Goal: Communication & Community: Answer question/provide support

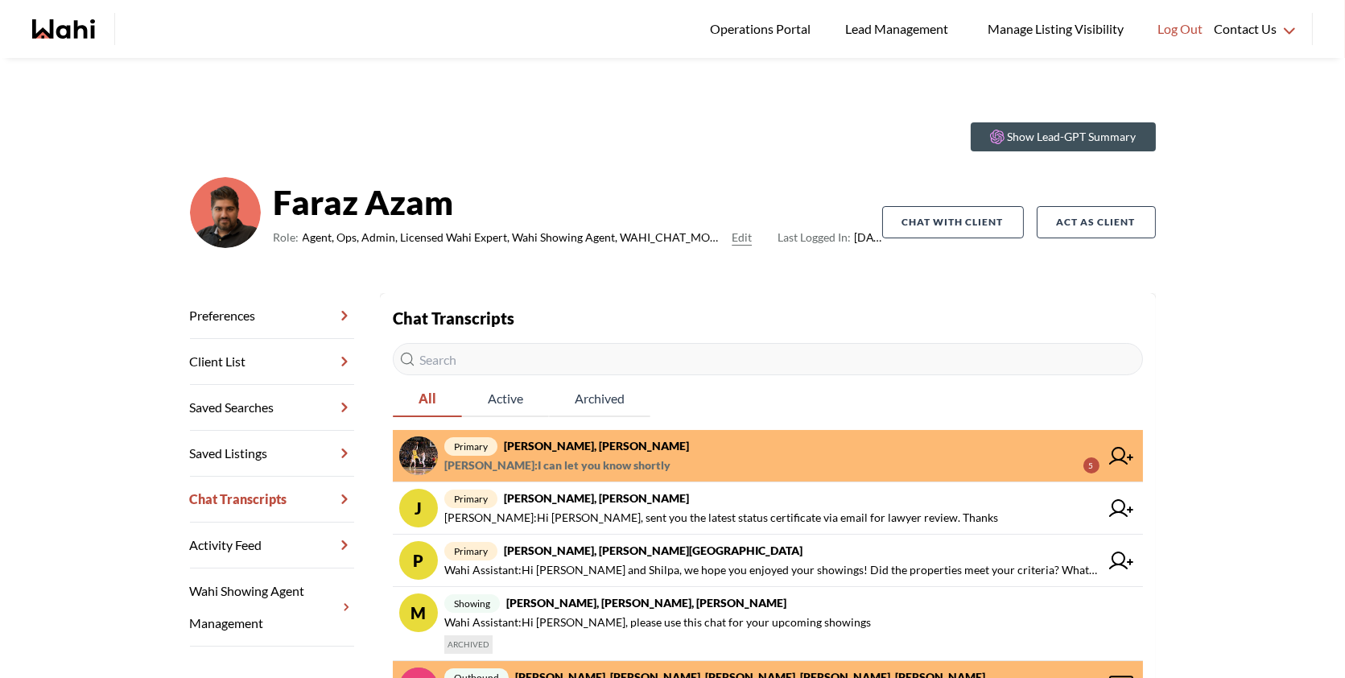
click at [661, 457] on span "aleandro green : I can let you know shortly 5" at bounding box center [771, 465] width 655 height 19
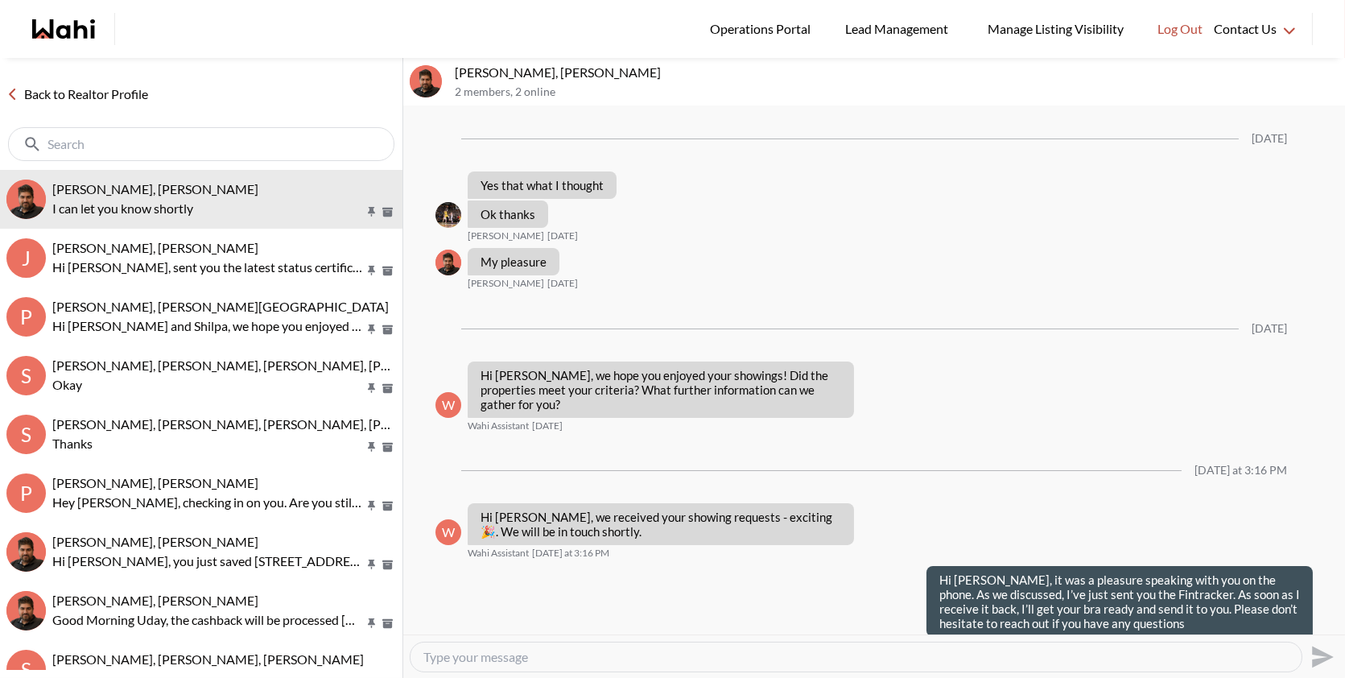
scroll to position [1170, 0]
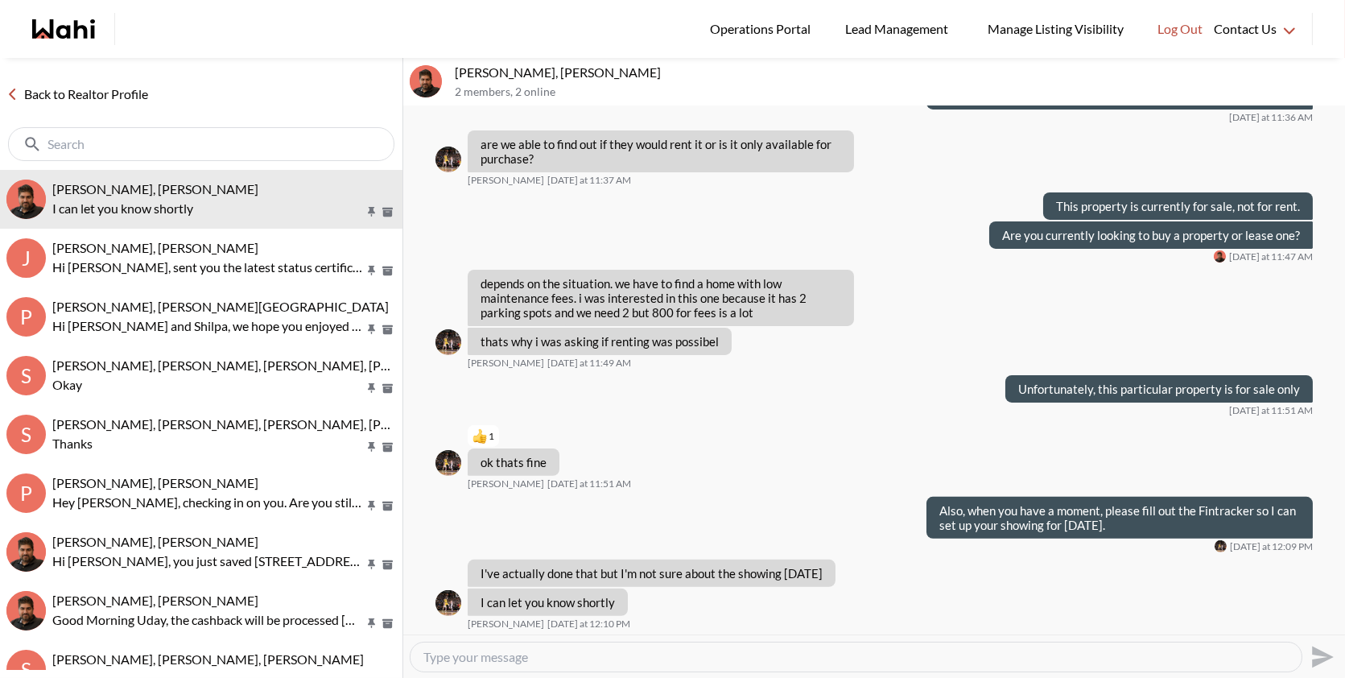
click at [529, 654] on textarea "Type your message" at bounding box center [855, 657] width 865 height 16
type textarea "Not a problem please let us know! Thank you"
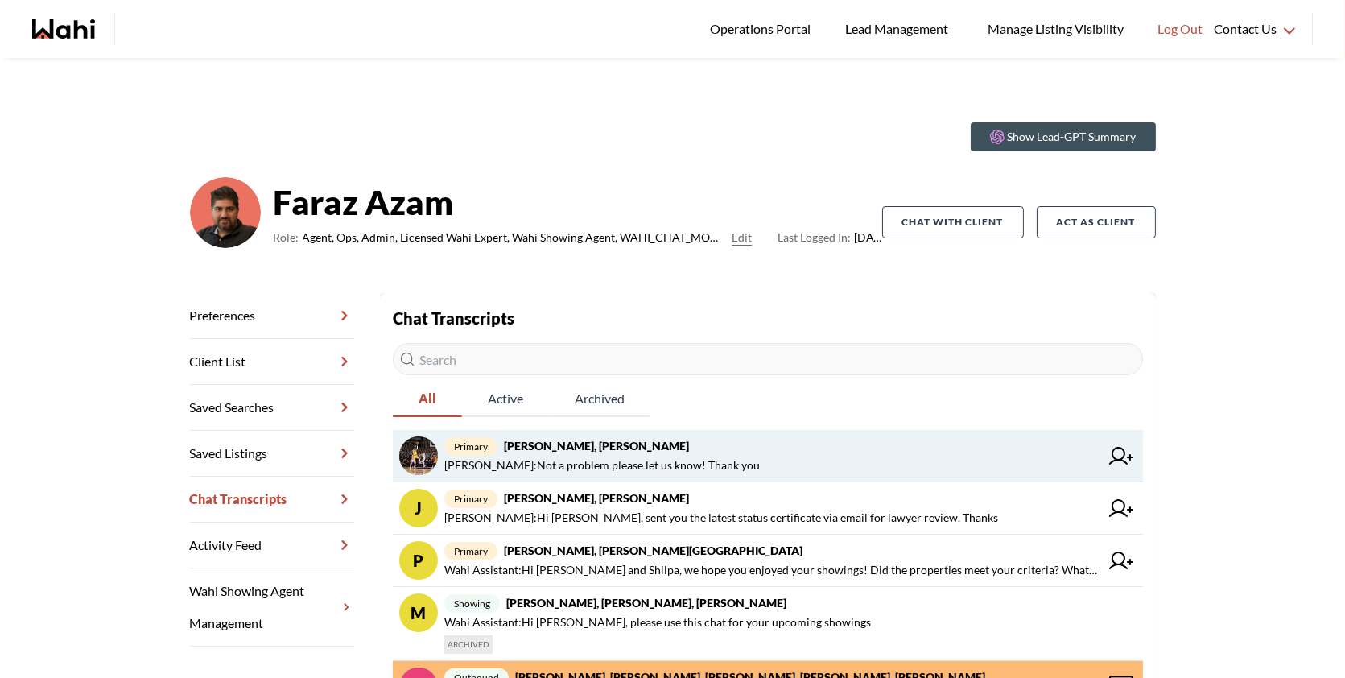
click at [885, 436] on span "primary [PERSON_NAME], [PERSON_NAME]" at bounding box center [771, 445] width 655 height 19
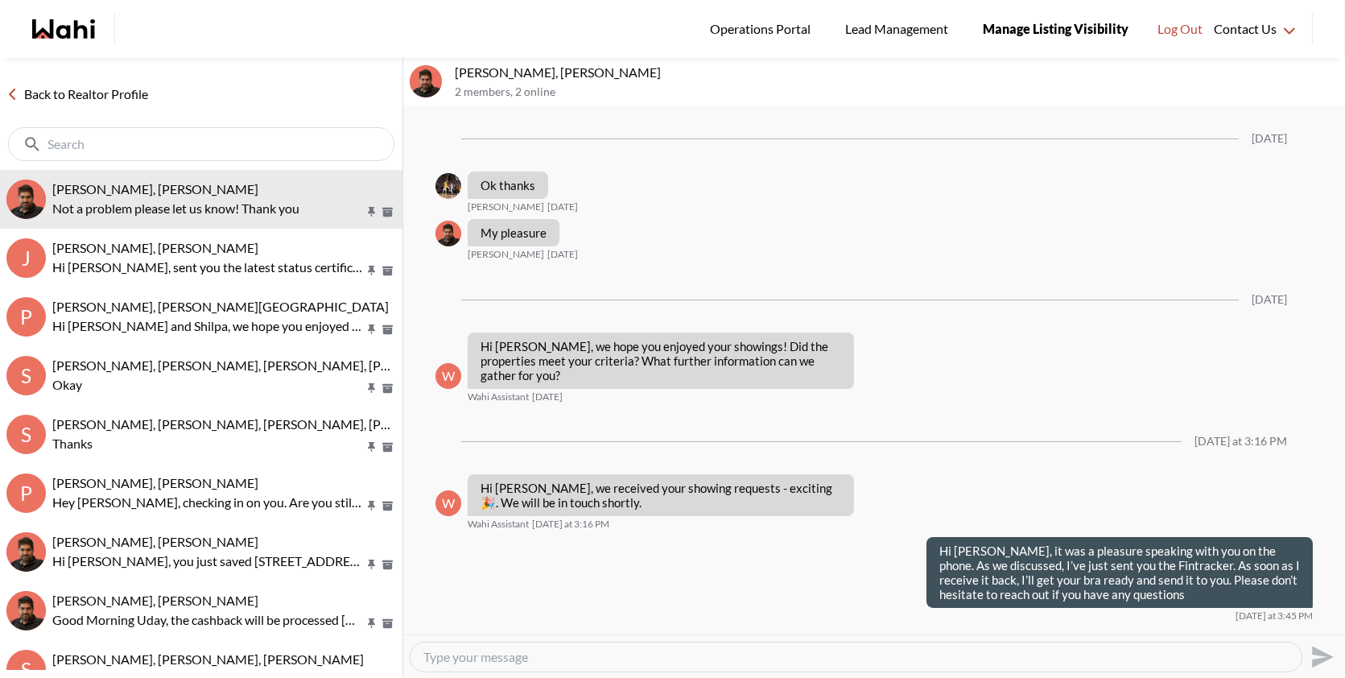
scroll to position [1189, 0]
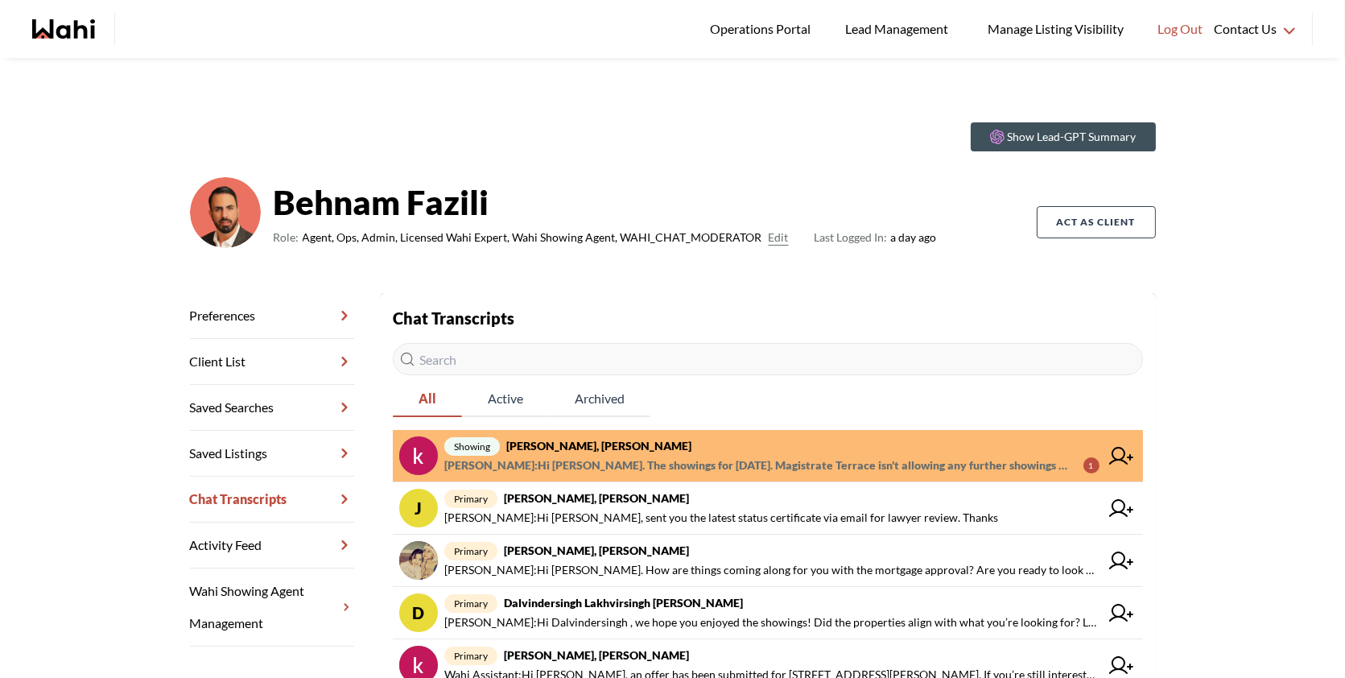
click at [876, 438] on span "showing [PERSON_NAME], [PERSON_NAME]" at bounding box center [771, 445] width 655 height 19
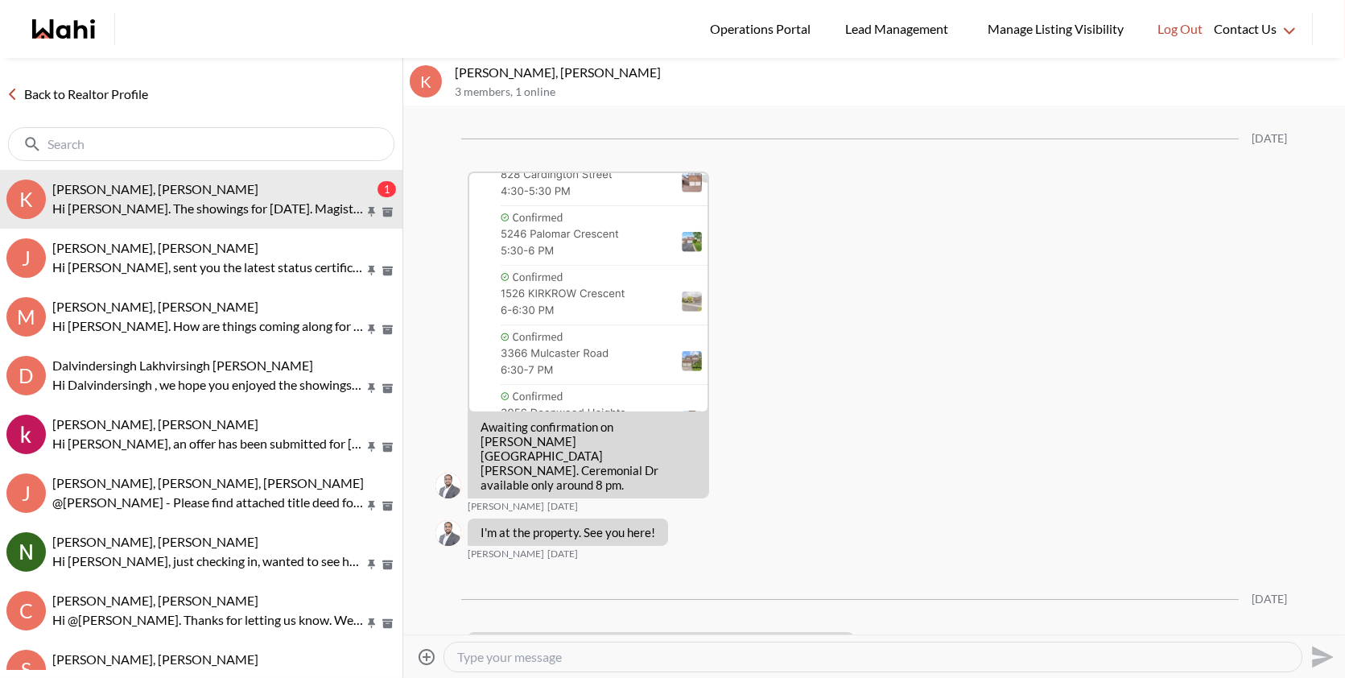
scroll to position [2721, 0]
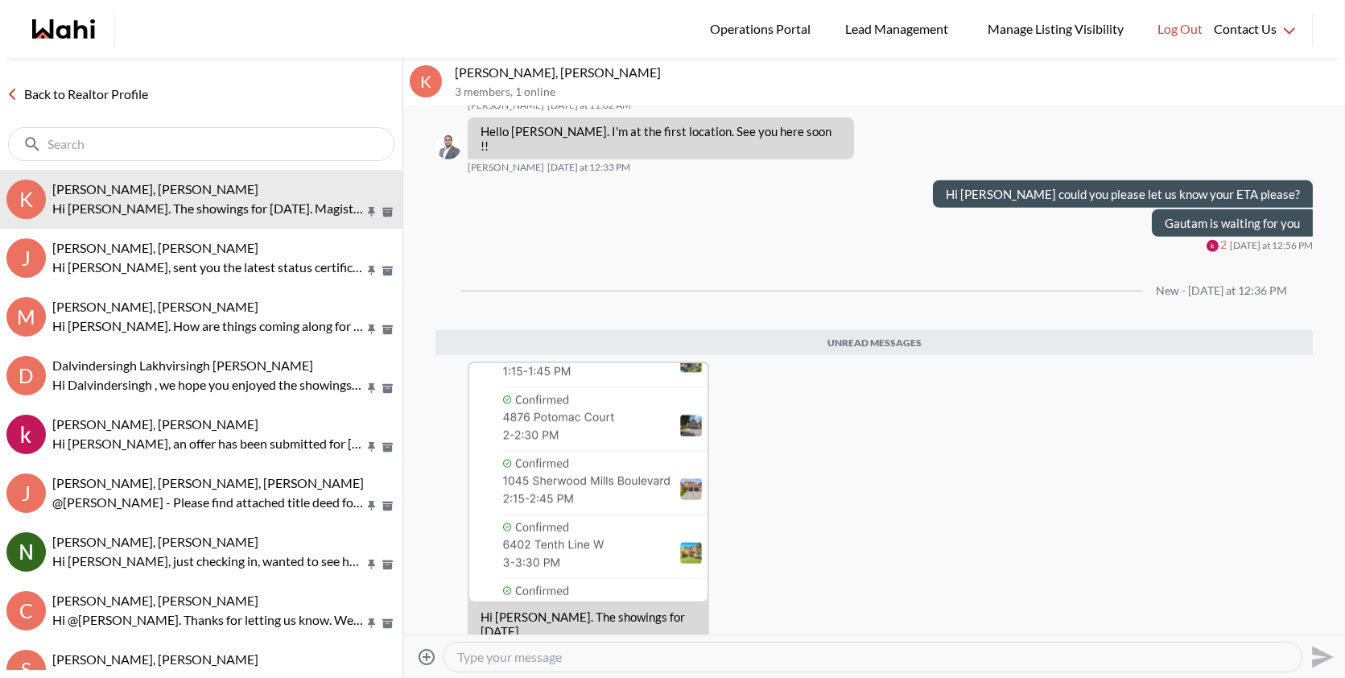
click at [538, 656] on textarea "Type your message" at bounding box center [873, 657] width 832 height 16
type textarea "H"
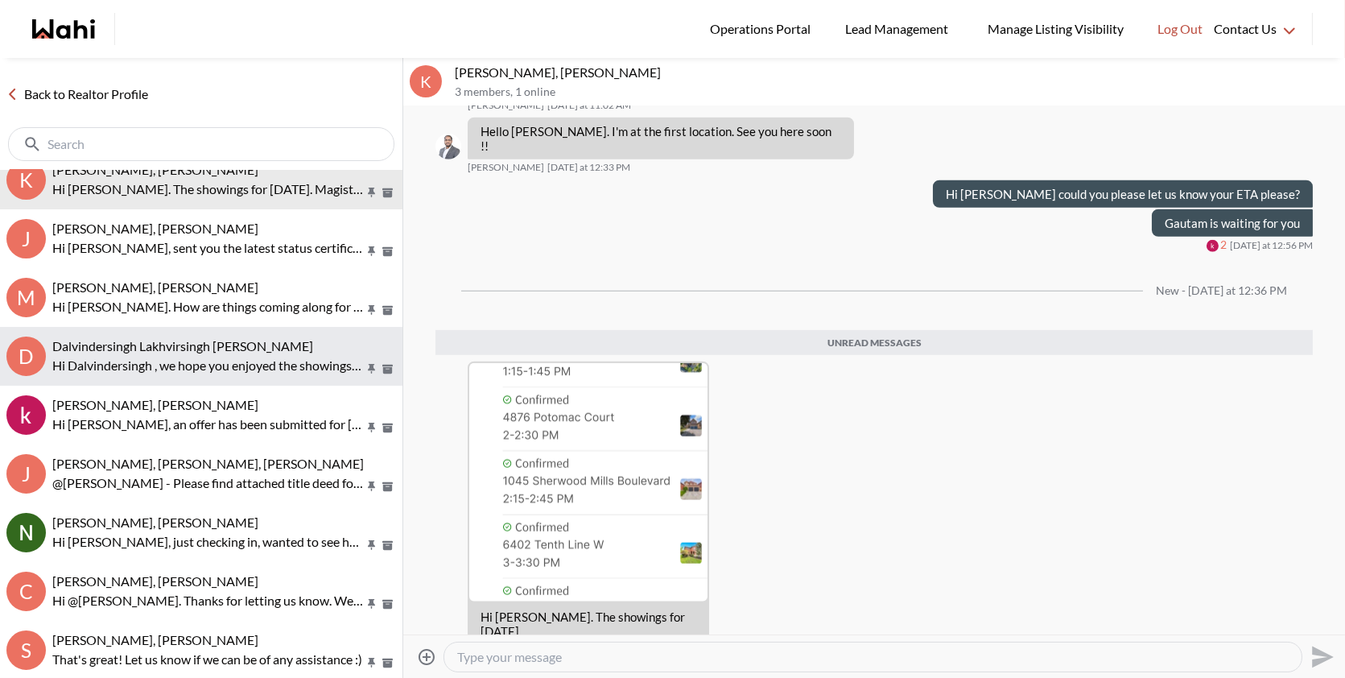
scroll to position [25, 0]
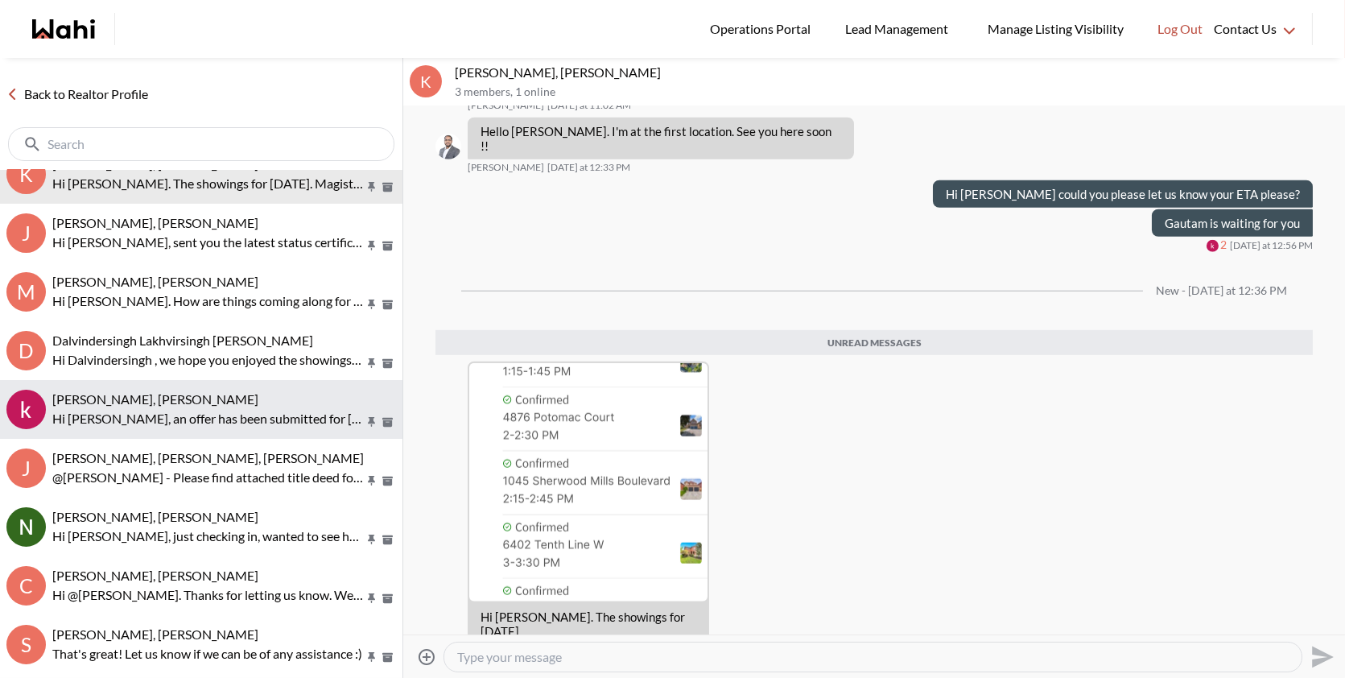
click at [171, 427] on button "khalid Alvi, Behnam Hi Khalid, an offer has been submitted for 6593 Eastridge R…" at bounding box center [201, 409] width 402 height 59
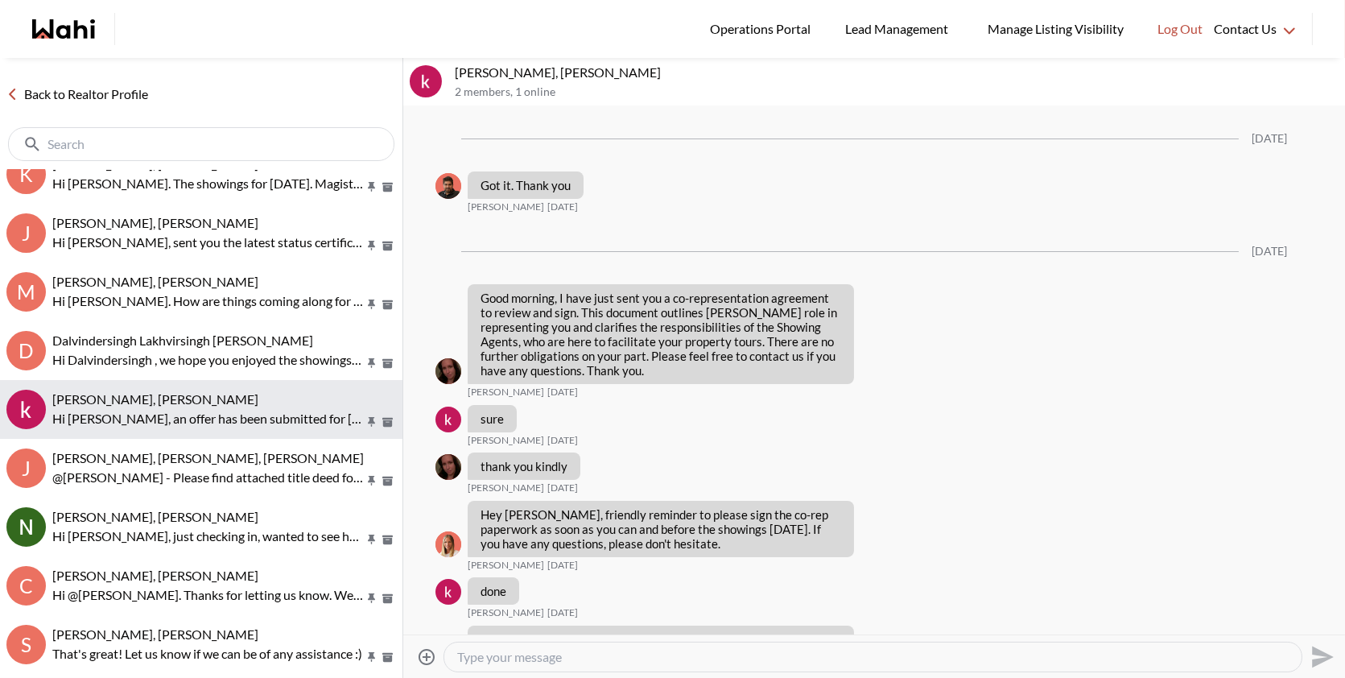
scroll to position [4093, 0]
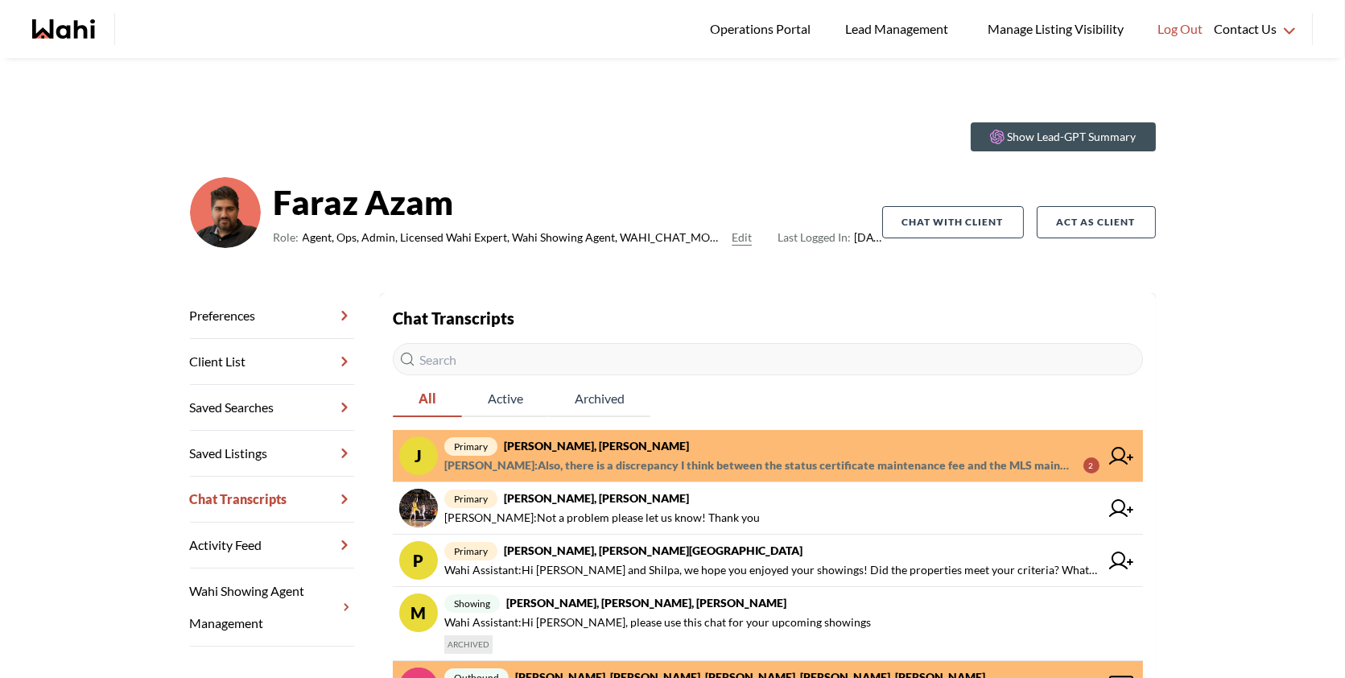
click at [842, 441] on span "primary Josh Hortaleza, Faraz, Behnam" at bounding box center [771, 445] width 655 height 19
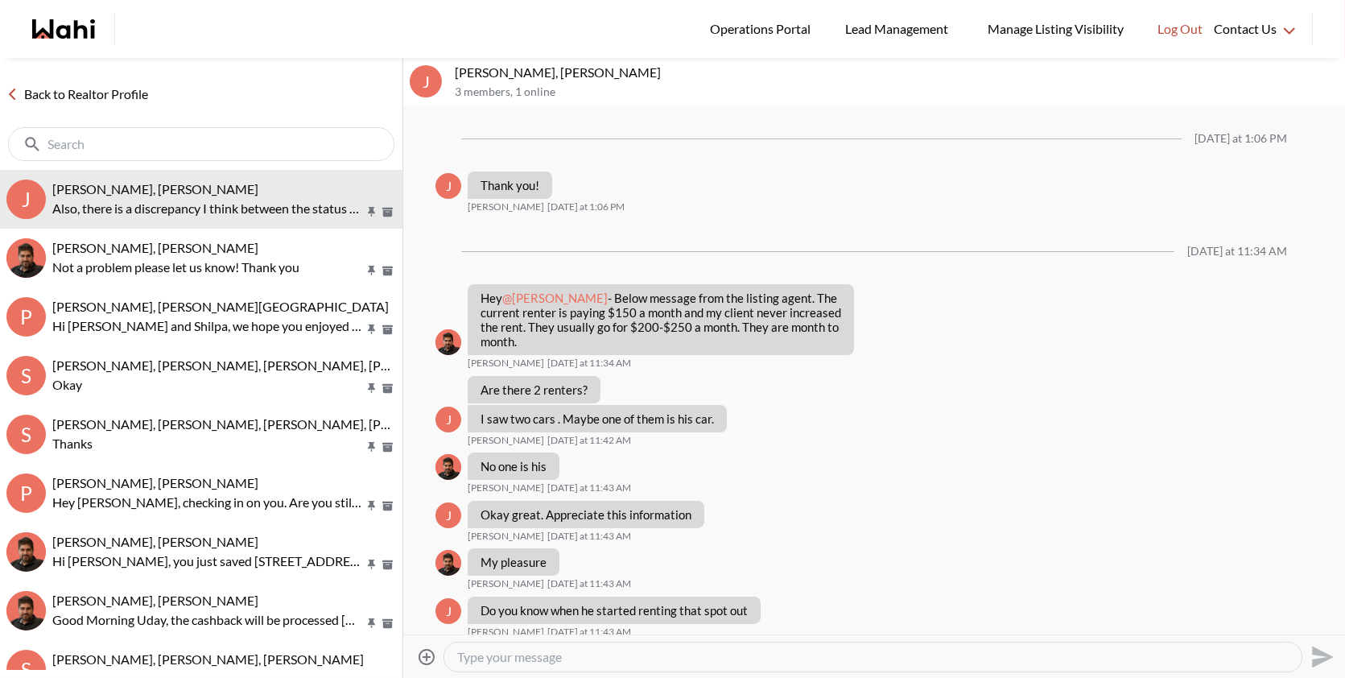
scroll to position [1221, 0]
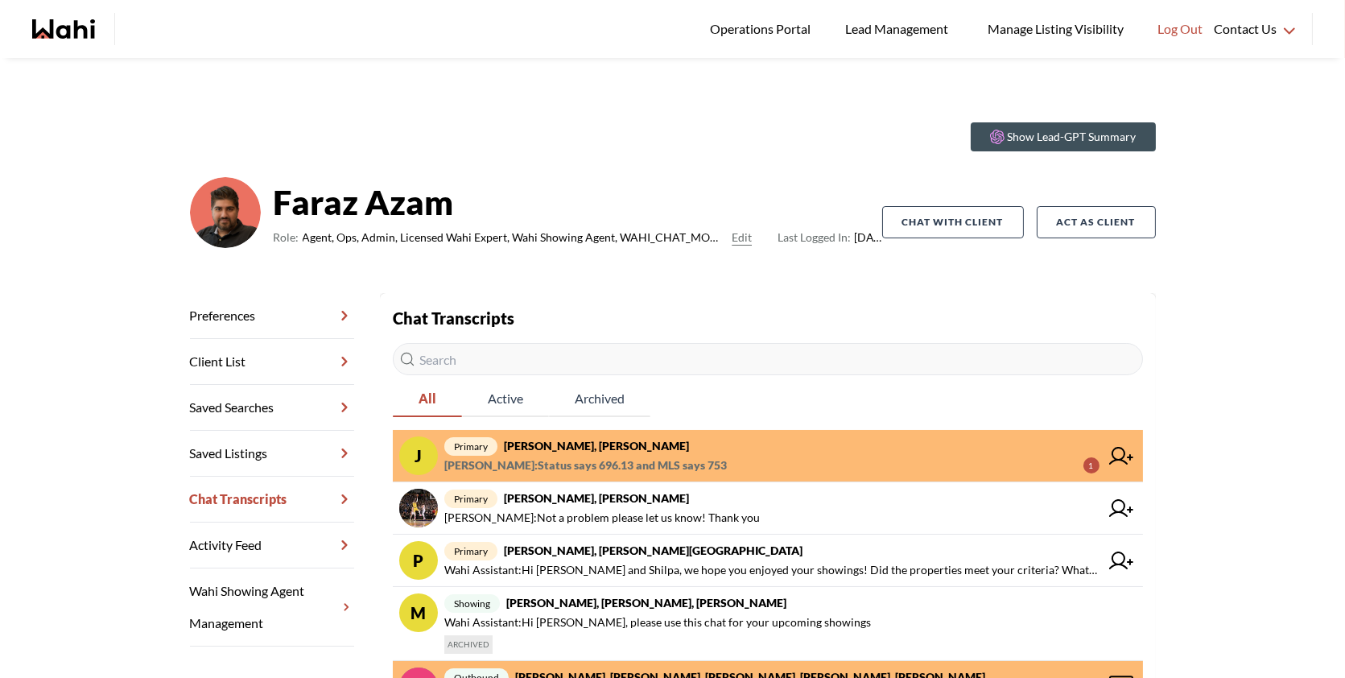
click at [777, 441] on span "primary Josh Hortaleza, Faraz, Behnam" at bounding box center [771, 445] width 655 height 19
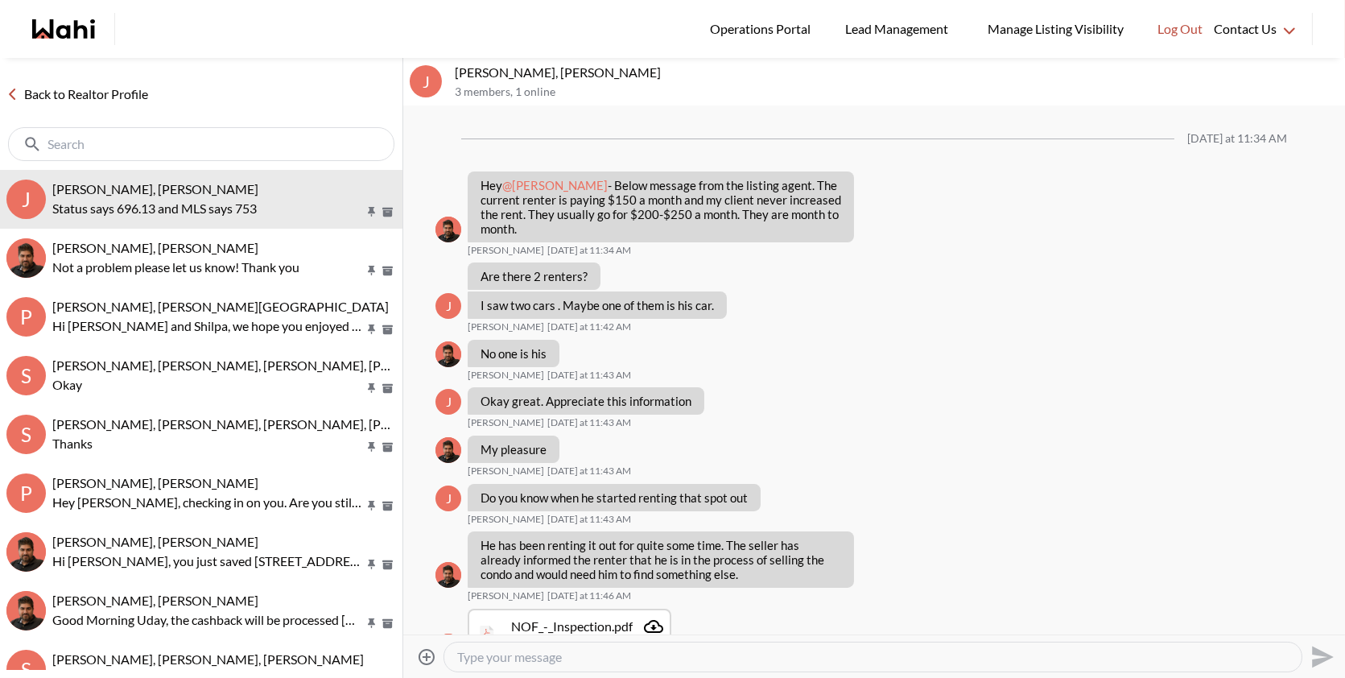
scroll to position [1157, 0]
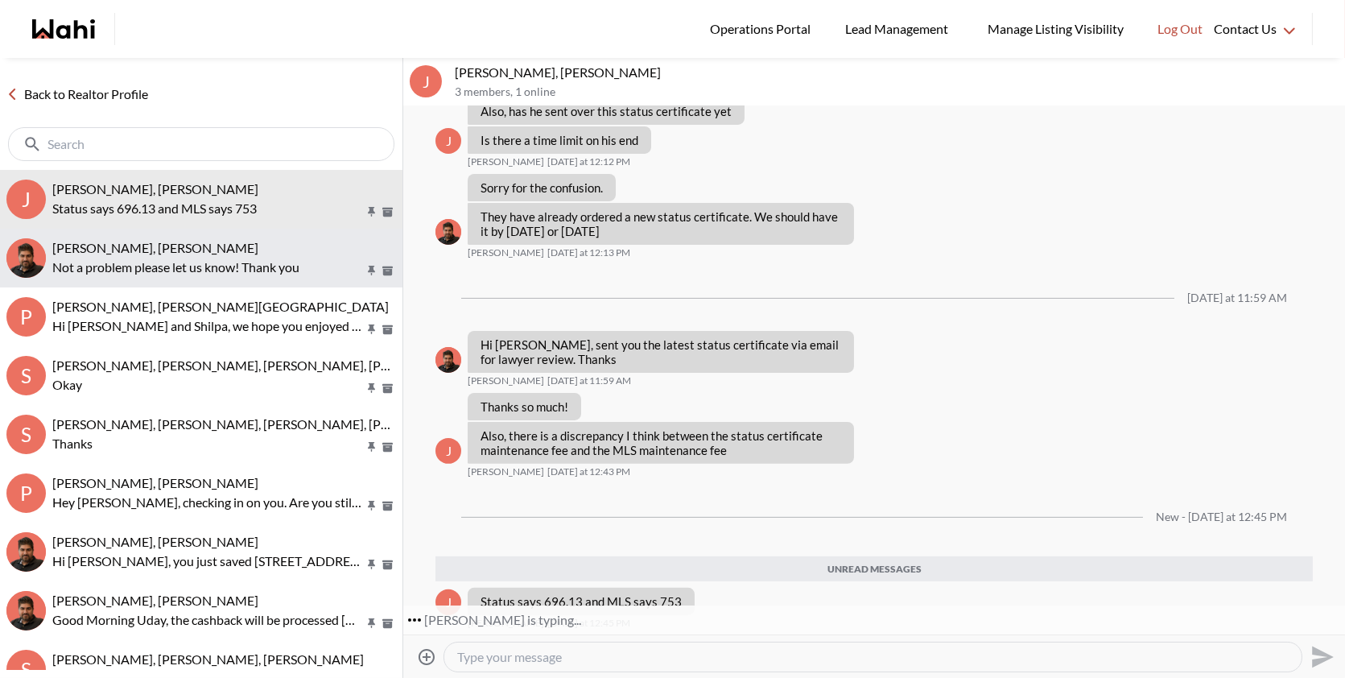
click at [258, 244] on div "[PERSON_NAME], [PERSON_NAME]" at bounding box center [224, 248] width 344 height 16
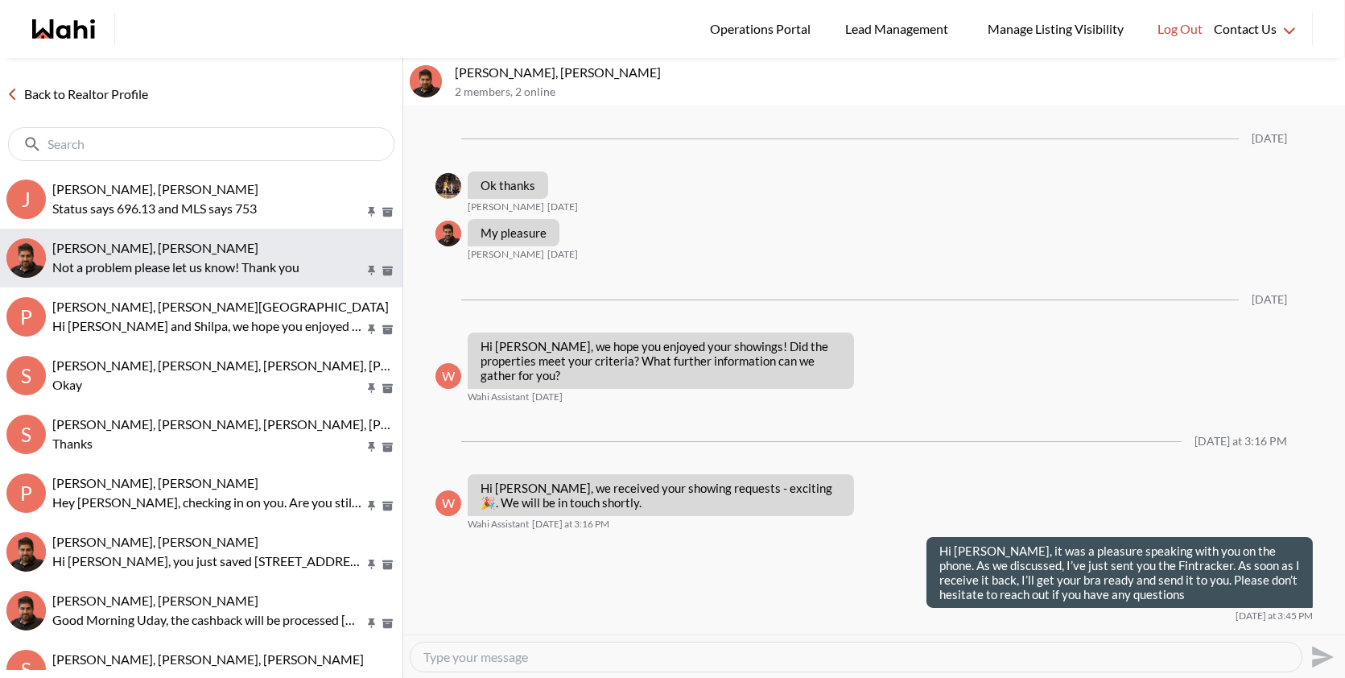
scroll to position [1190, 0]
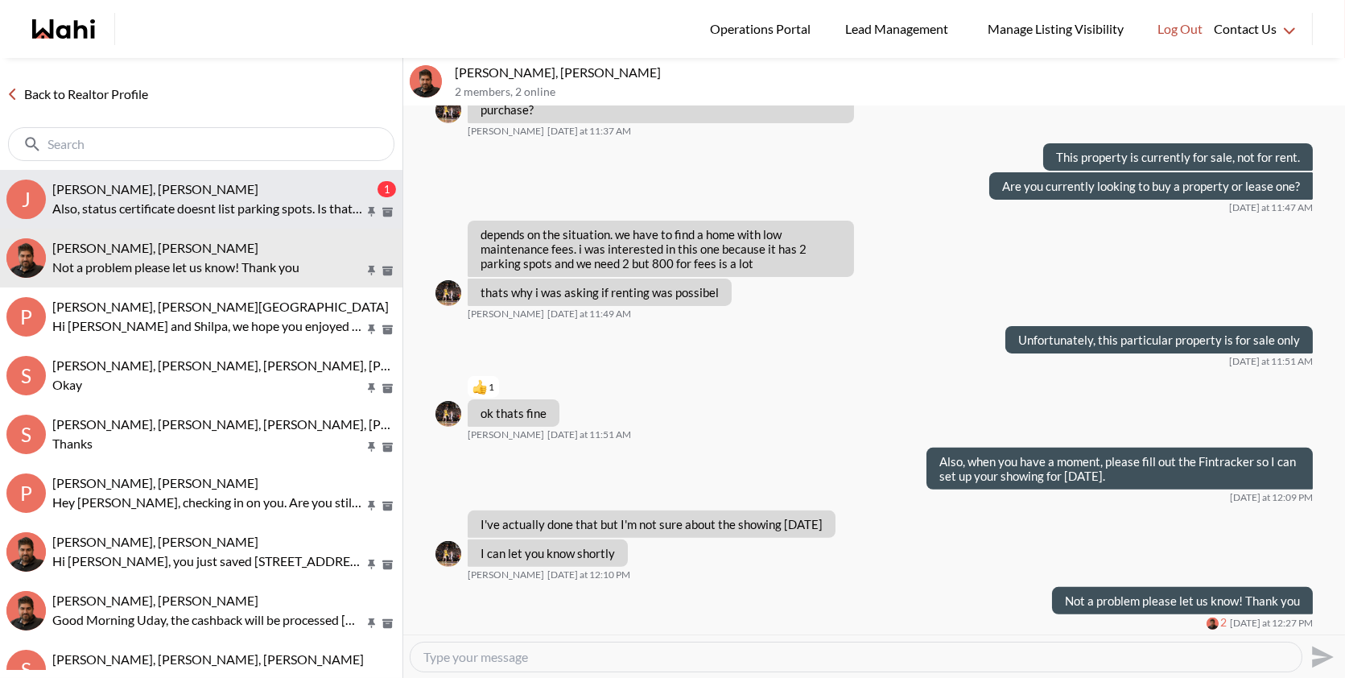
click at [243, 192] on div "[PERSON_NAME], [PERSON_NAME]" at bounding box center [213, 189] width 322 height 16
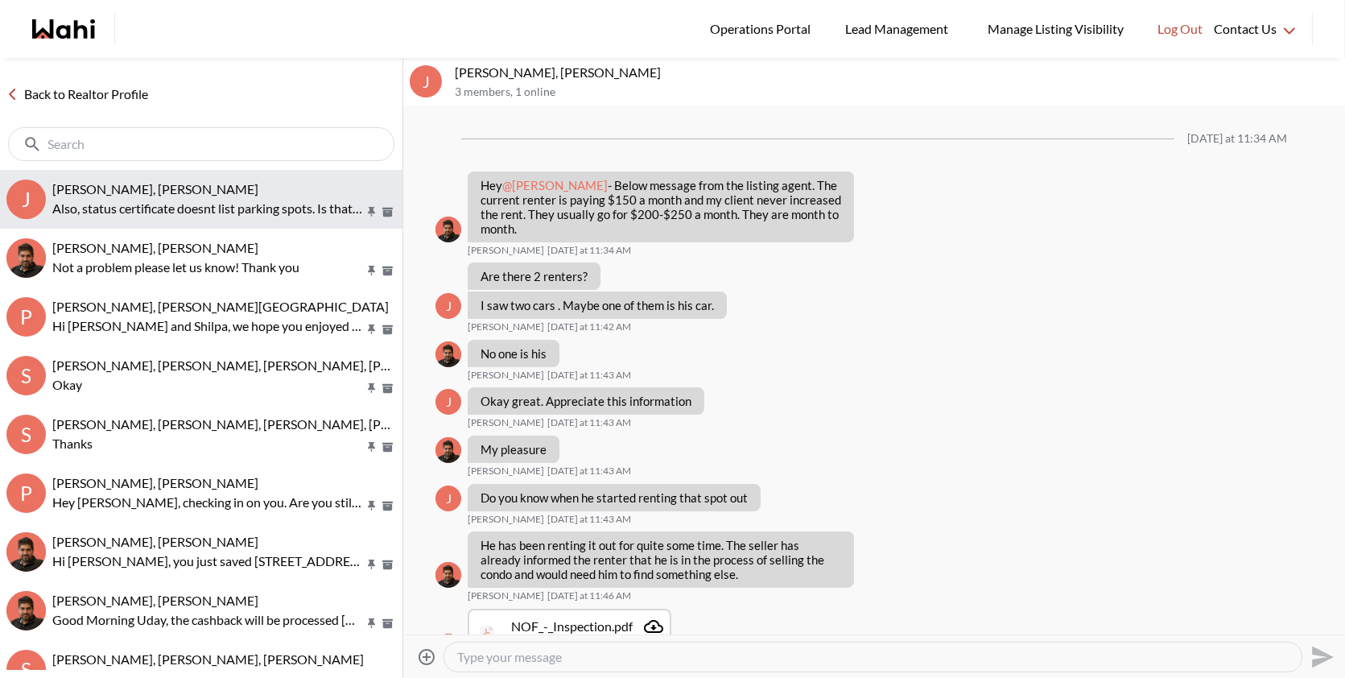
scroll to position [1186, 0]
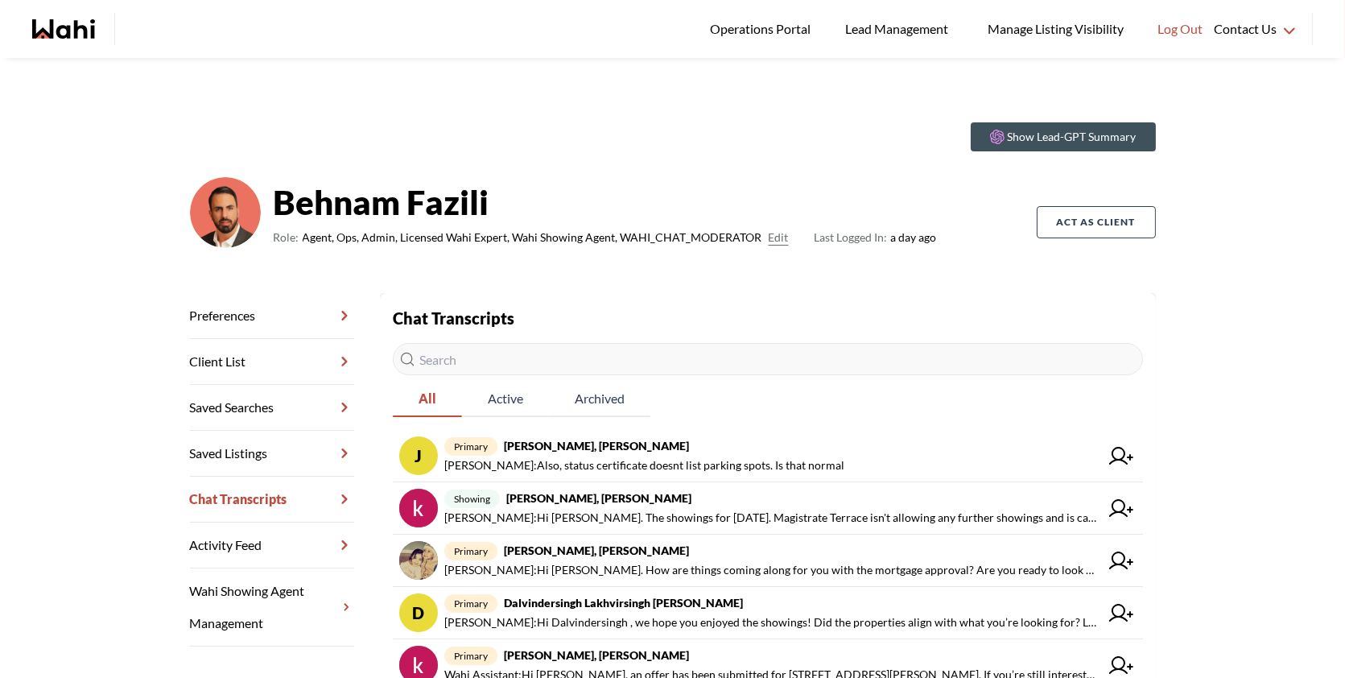
click at [1167, 72] on div "Show Lead-GPT Summary Behnam Fazili Role: Agent, Ops, Admin, Licensed Wahi Expe…" at bounding box center [672, 588] width 1345 height 1061
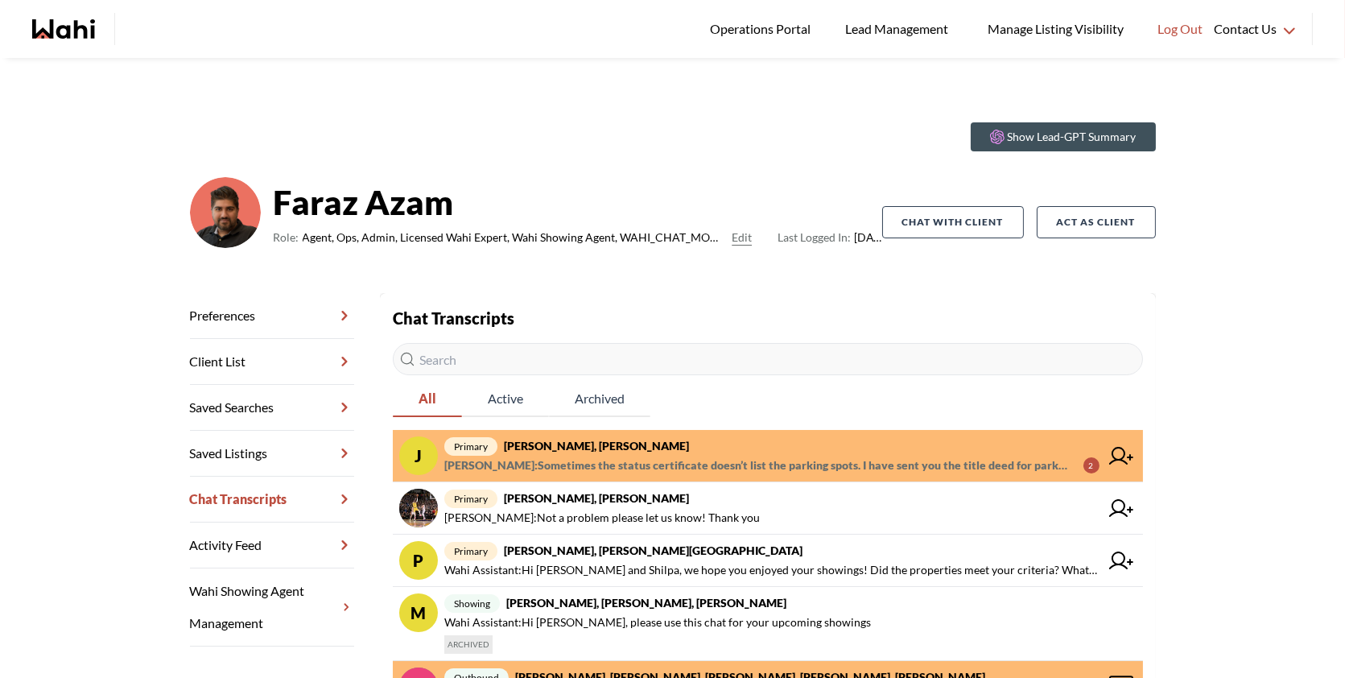
click at [777, 434] on link "J primary Josh Hortaleza, Faraz, Behnam Faraz Azam : Sometimes the status certi…" at bounding box center [768, 456] width 750 height 52
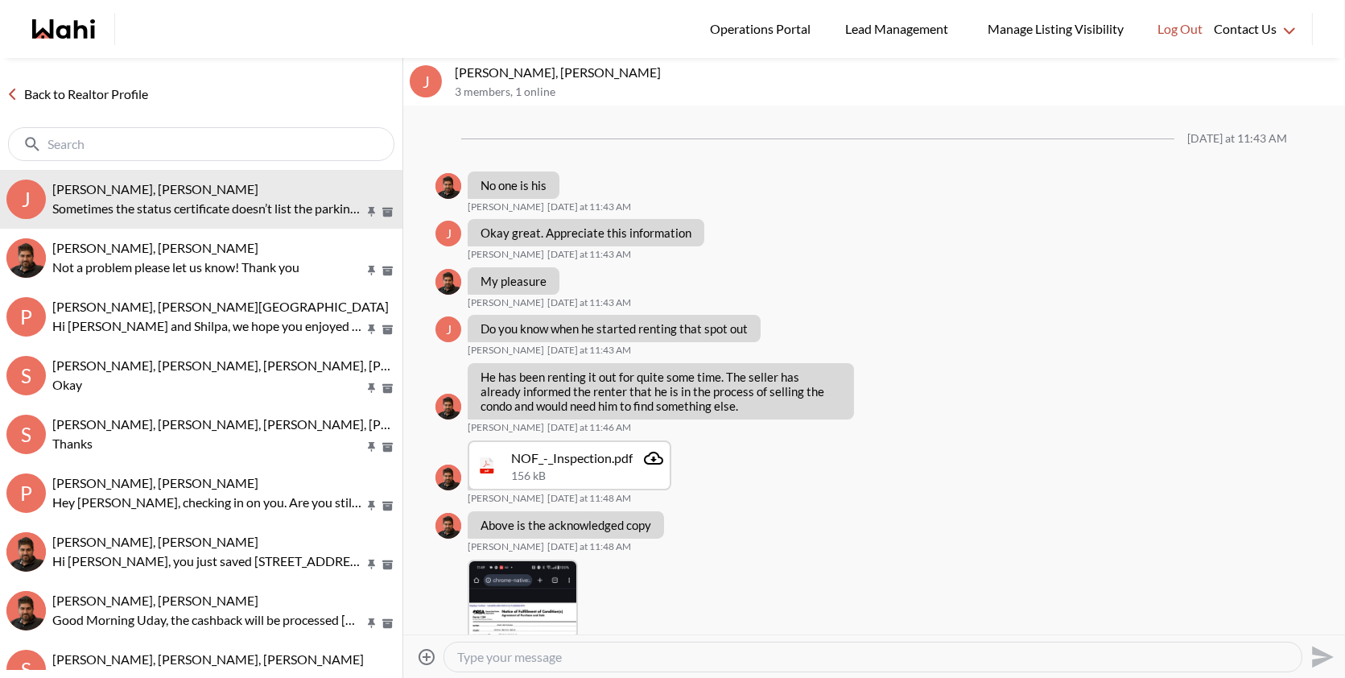
scroll to position [1108, 0]
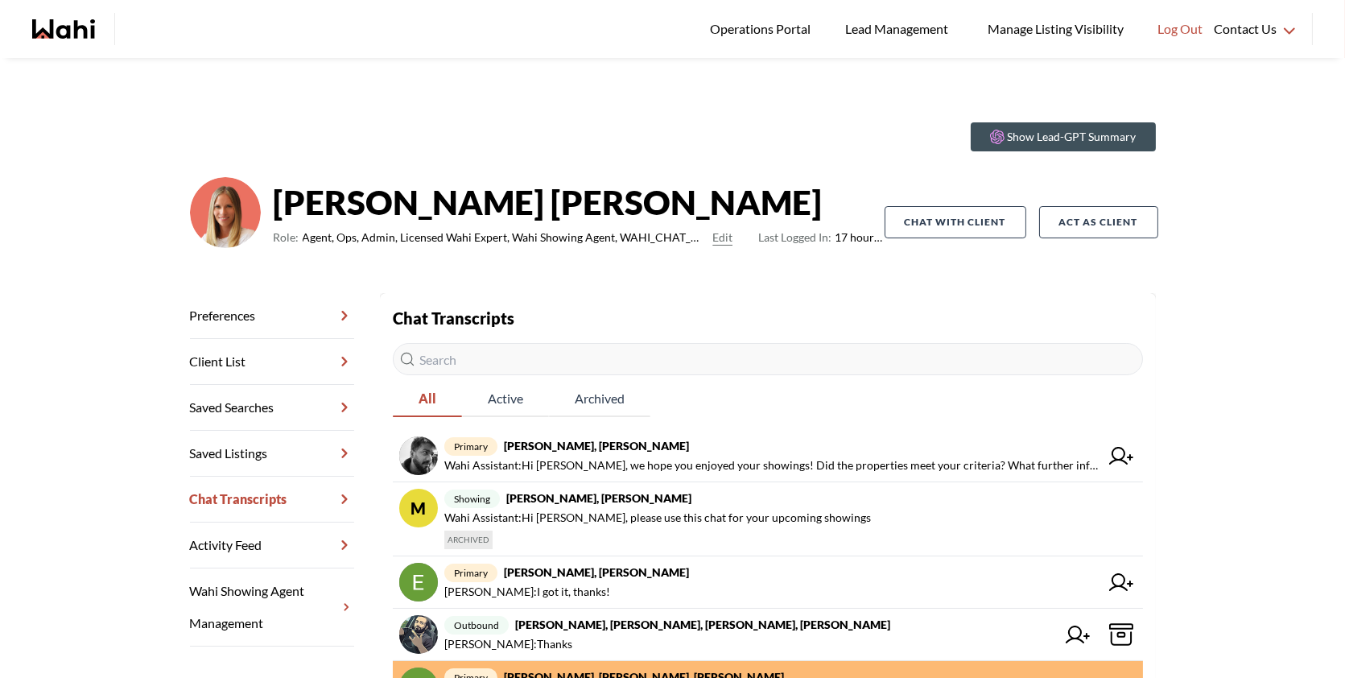
scroll to position [35, 0]
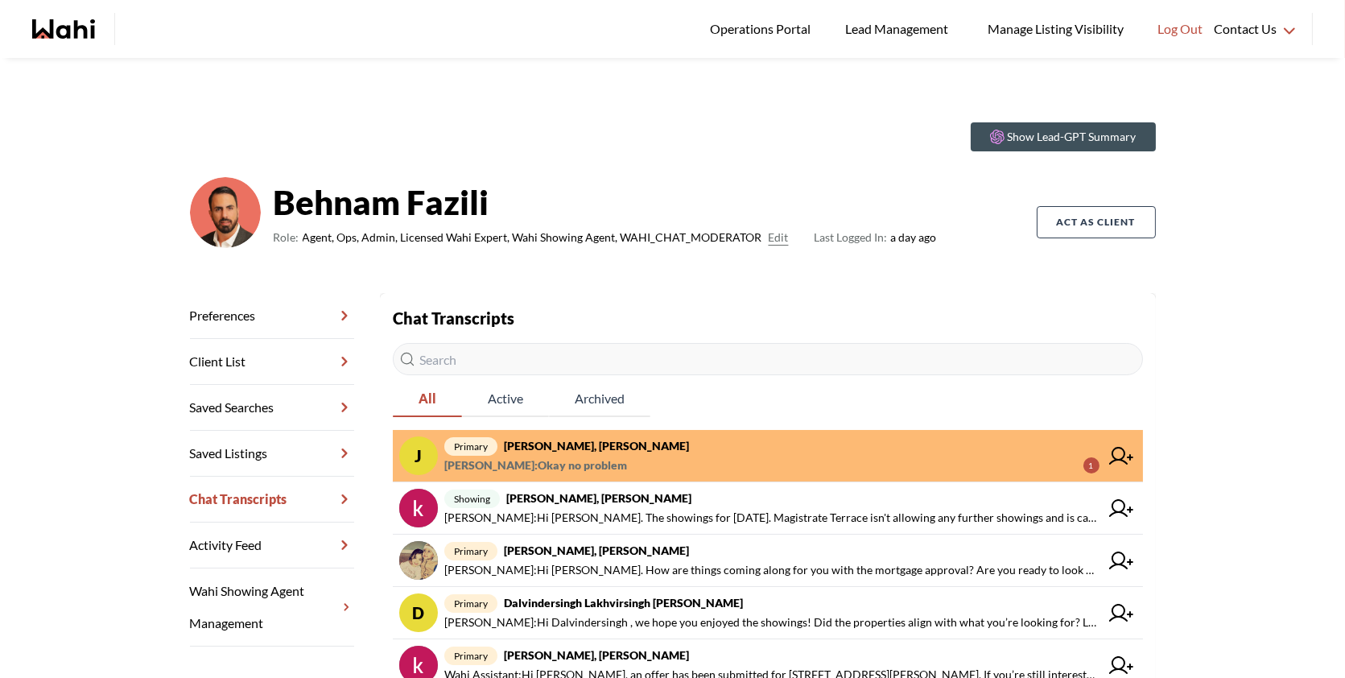
click at [825, 445] on span "primary Josh Hortaleza, Faraz, Behnam" at bounding box center [771, 445] width 655 height 19
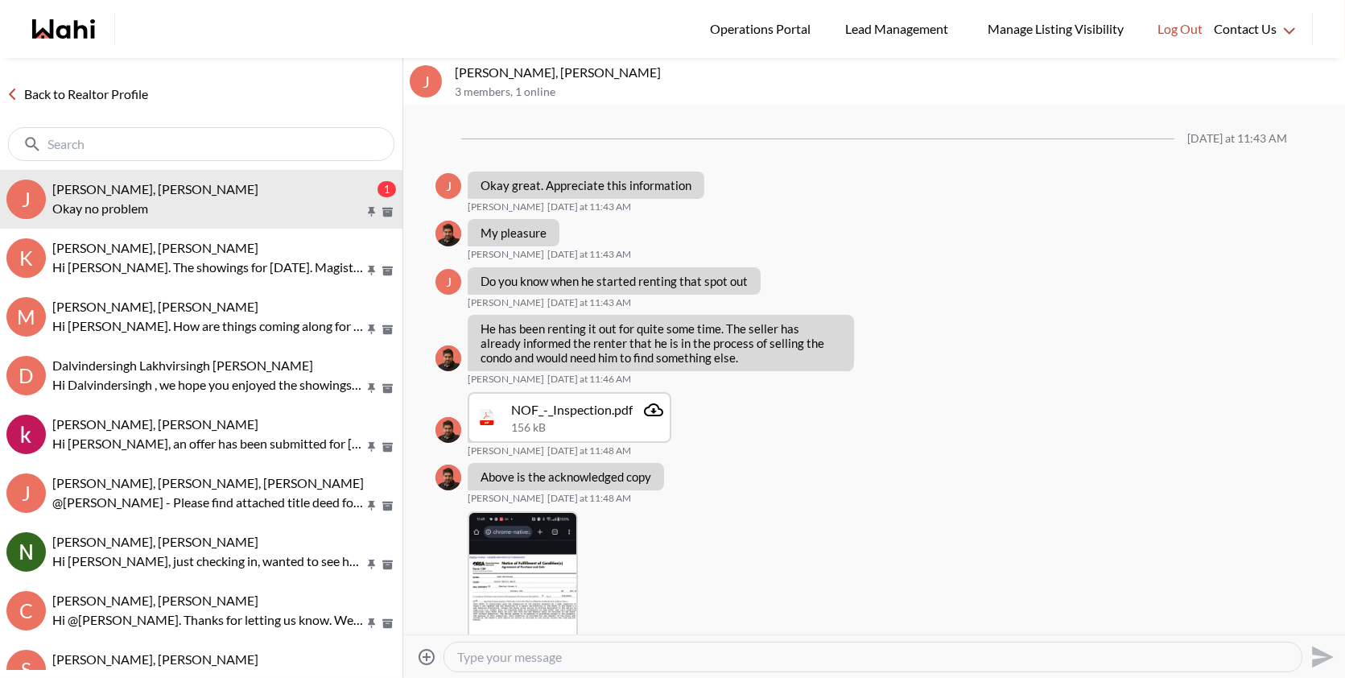
scroll to position [1089, 0]
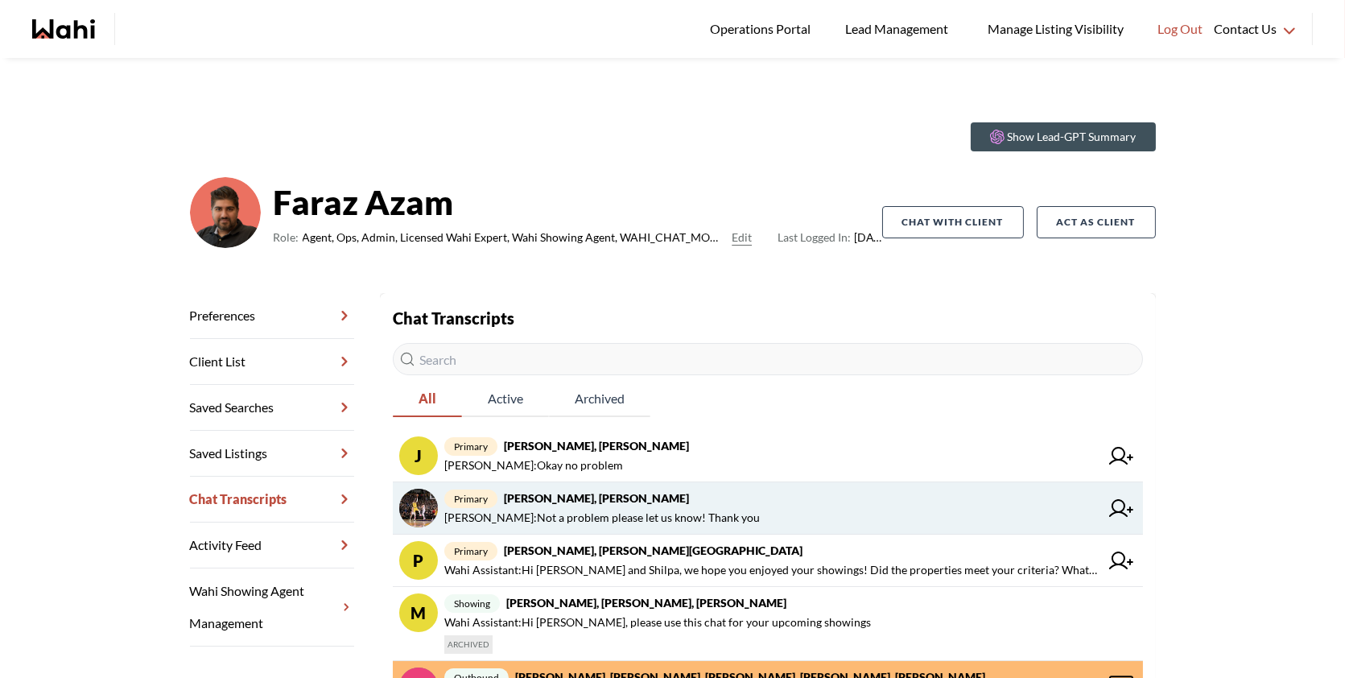
click at [679, 505] on span "primary aleandro green, Faraz" at bounding box center [771, 498] width 655 height 19
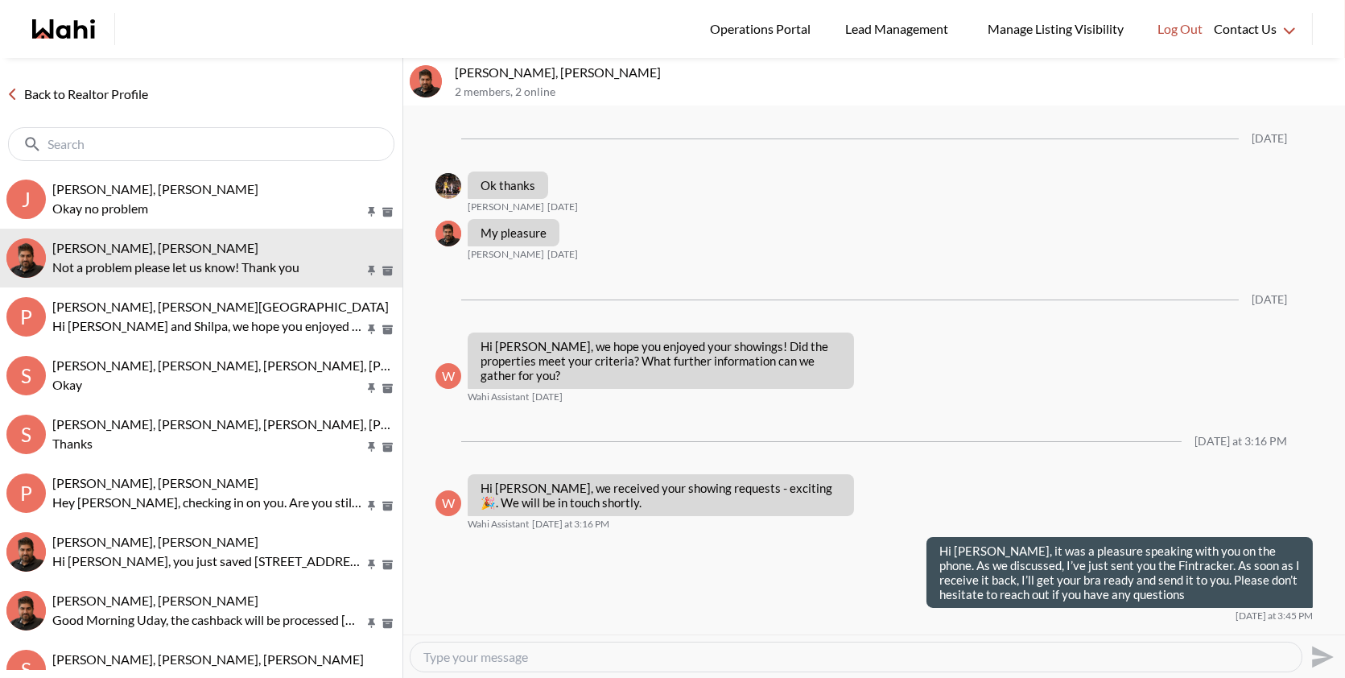
scroll to position [1190, 0]
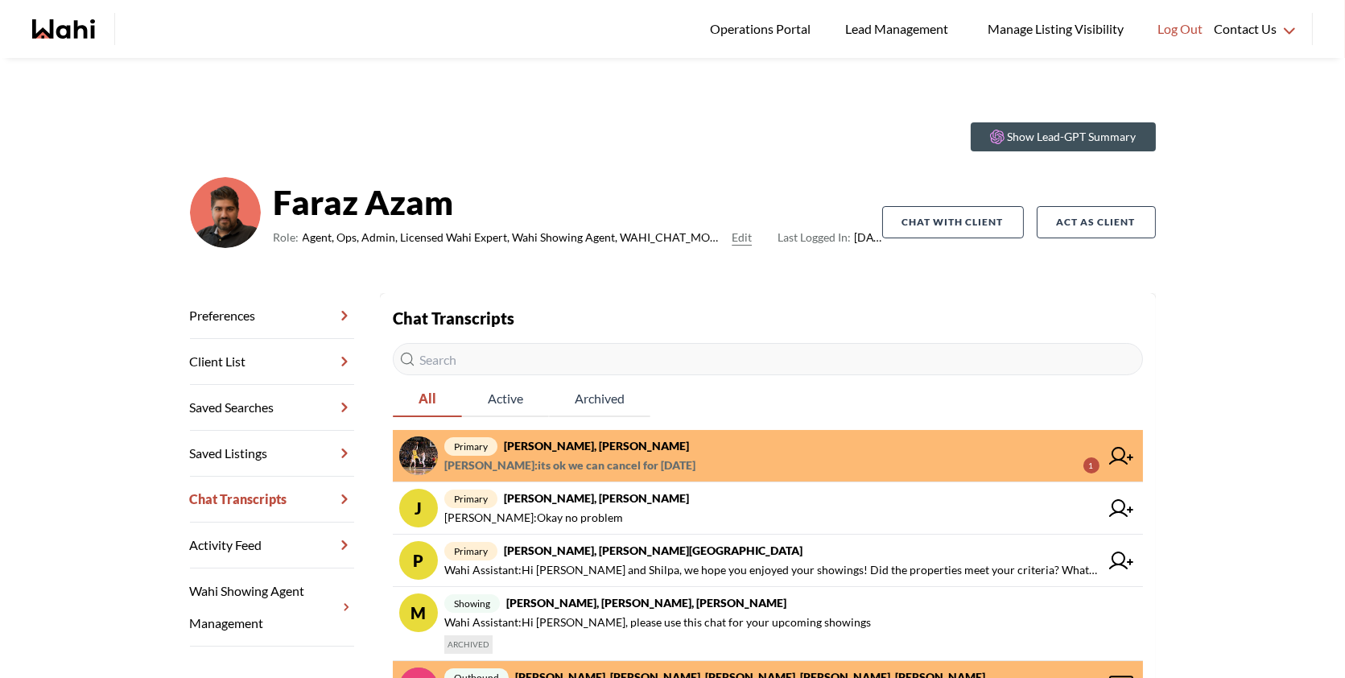
click at [723, 450] on span "primary [PERSON_NAME], [PERSON_NAME]" at bounding box center [771, 445] width 655 height 19
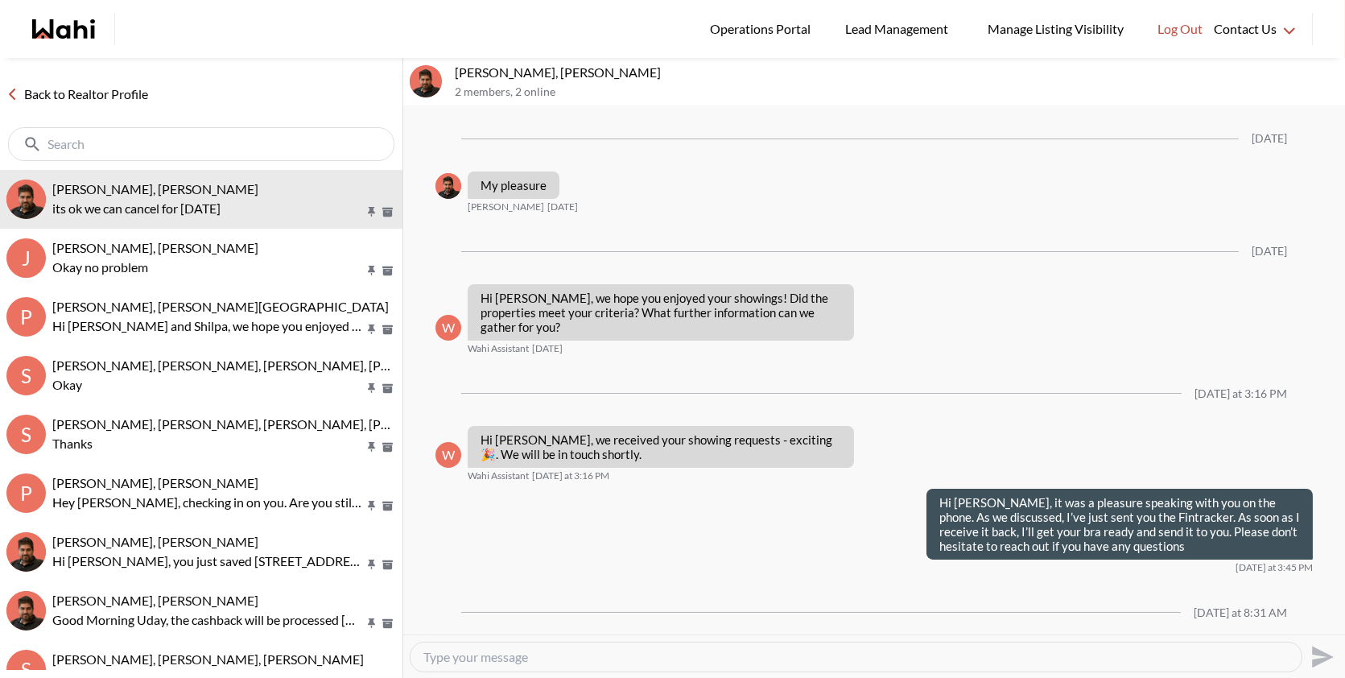
scroll to position [1190, 0]
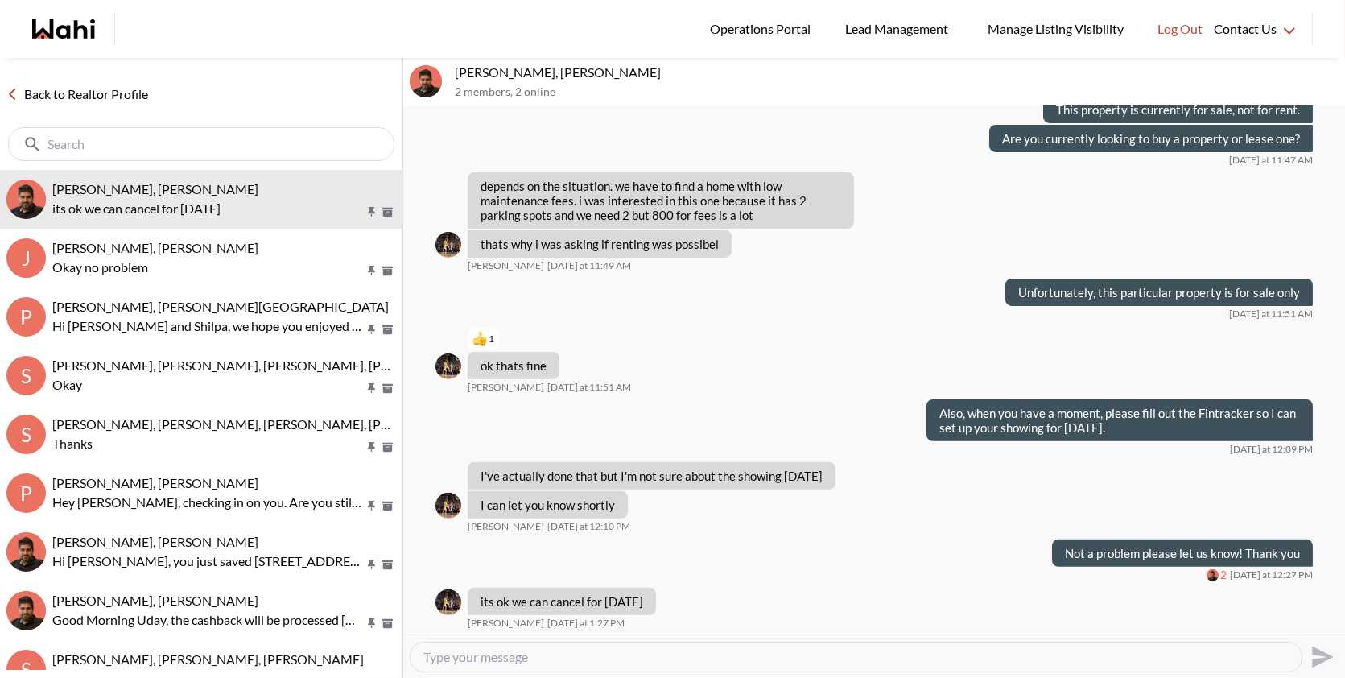
click at [588, 657] on textarea "Type your message" at bounding box center [855, 657] width 865 height 16
type textarea "No problem we will cancel it for you"
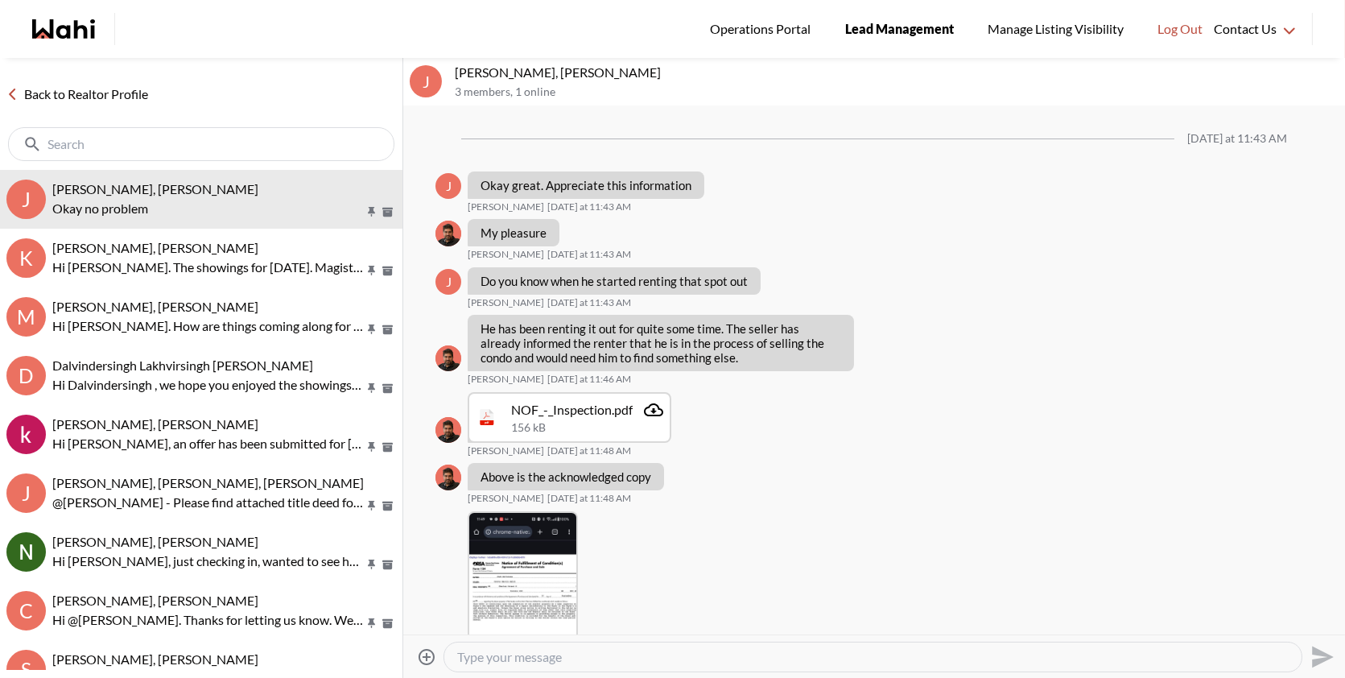
scroll to position [1089, 0]
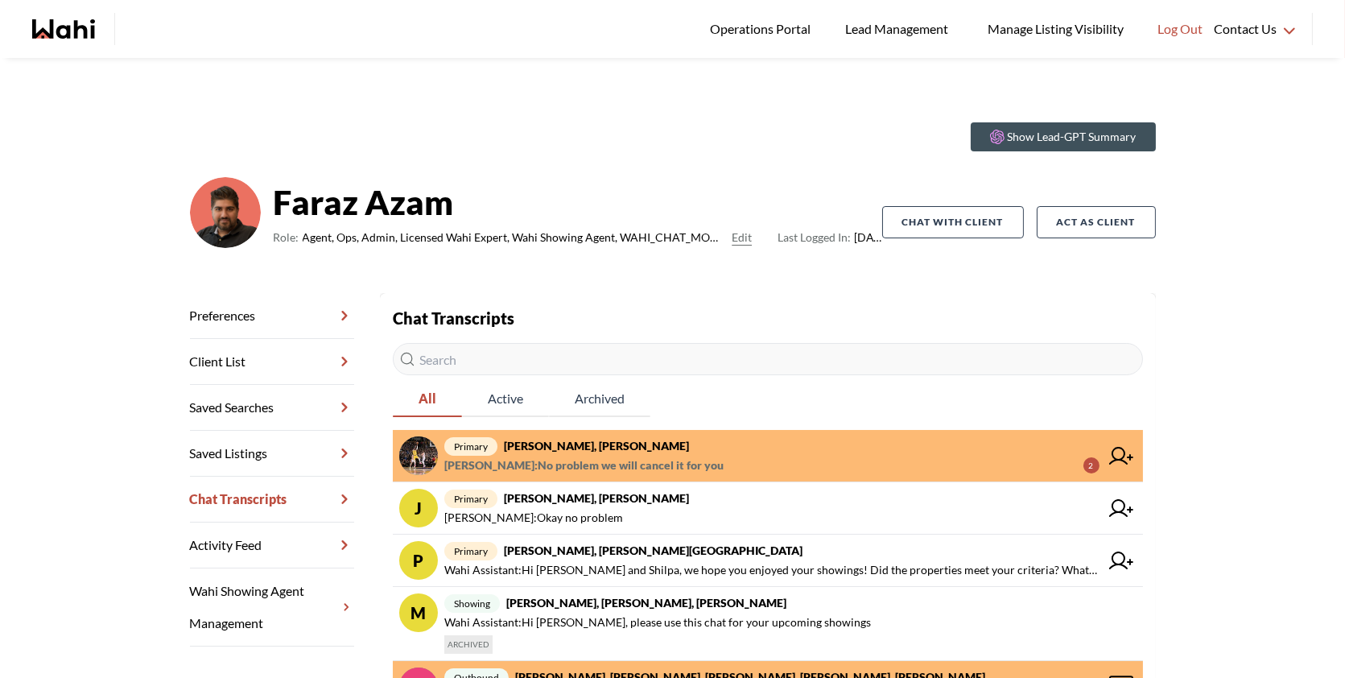
click at [709, 448] on span "primary aleandro green, Faraz" at bounding box center [771, 445] width 655 height 19
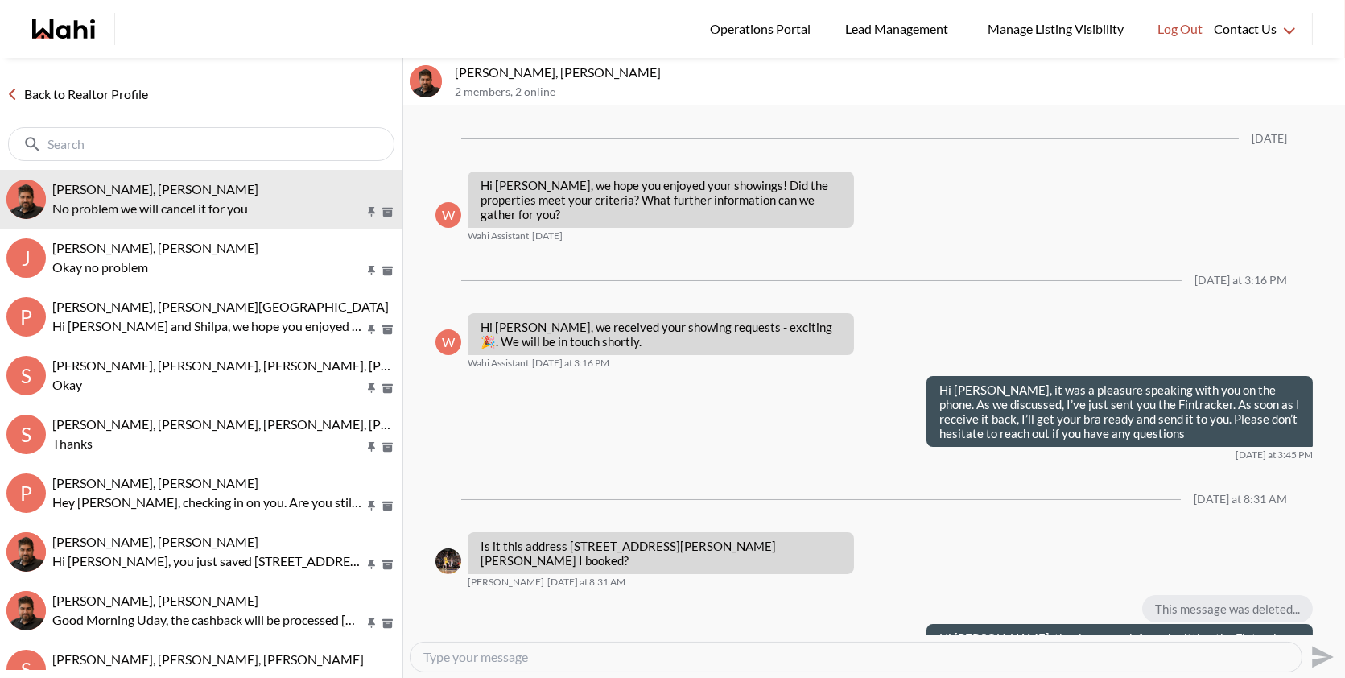
scroll to position [1124, 0]
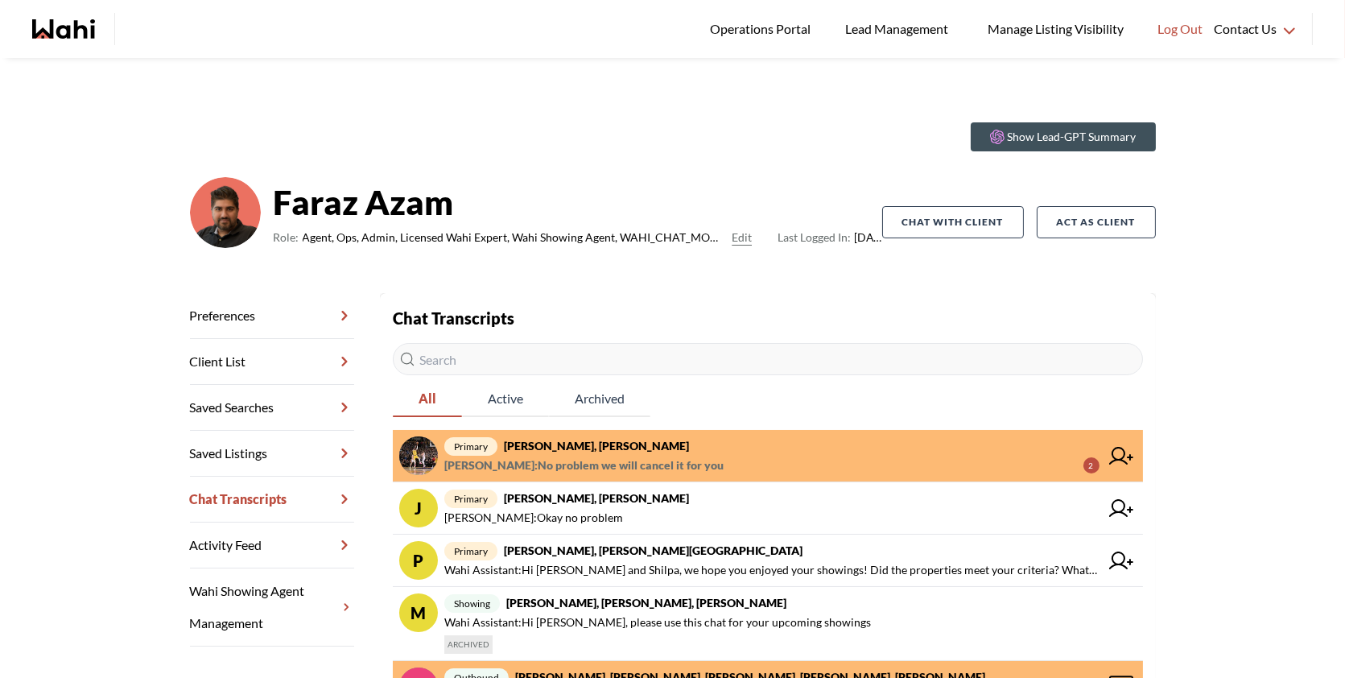
click at [853, 452] on span "primary aleandro green, Faraz" at bounding box center [771, 445] width 655 height 19
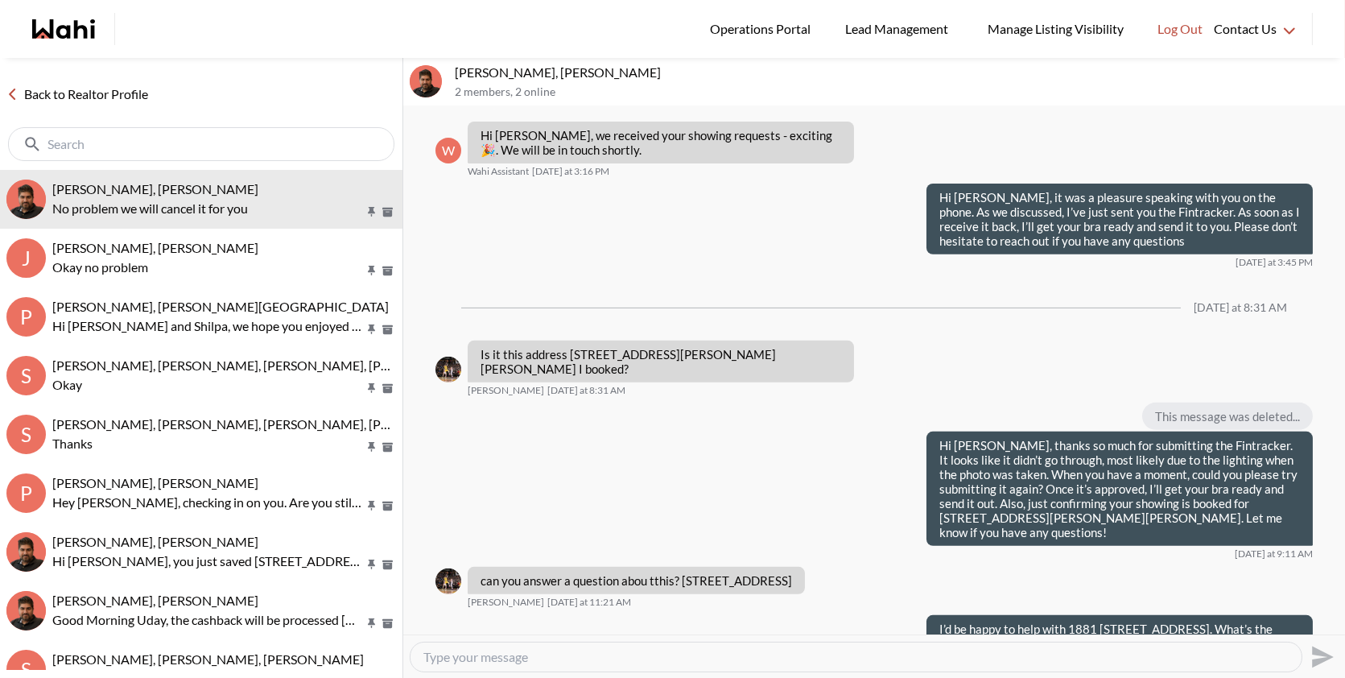
scroll to position [2355, 0]
